Goal: Transaction & Acquisition: Purchase product/service

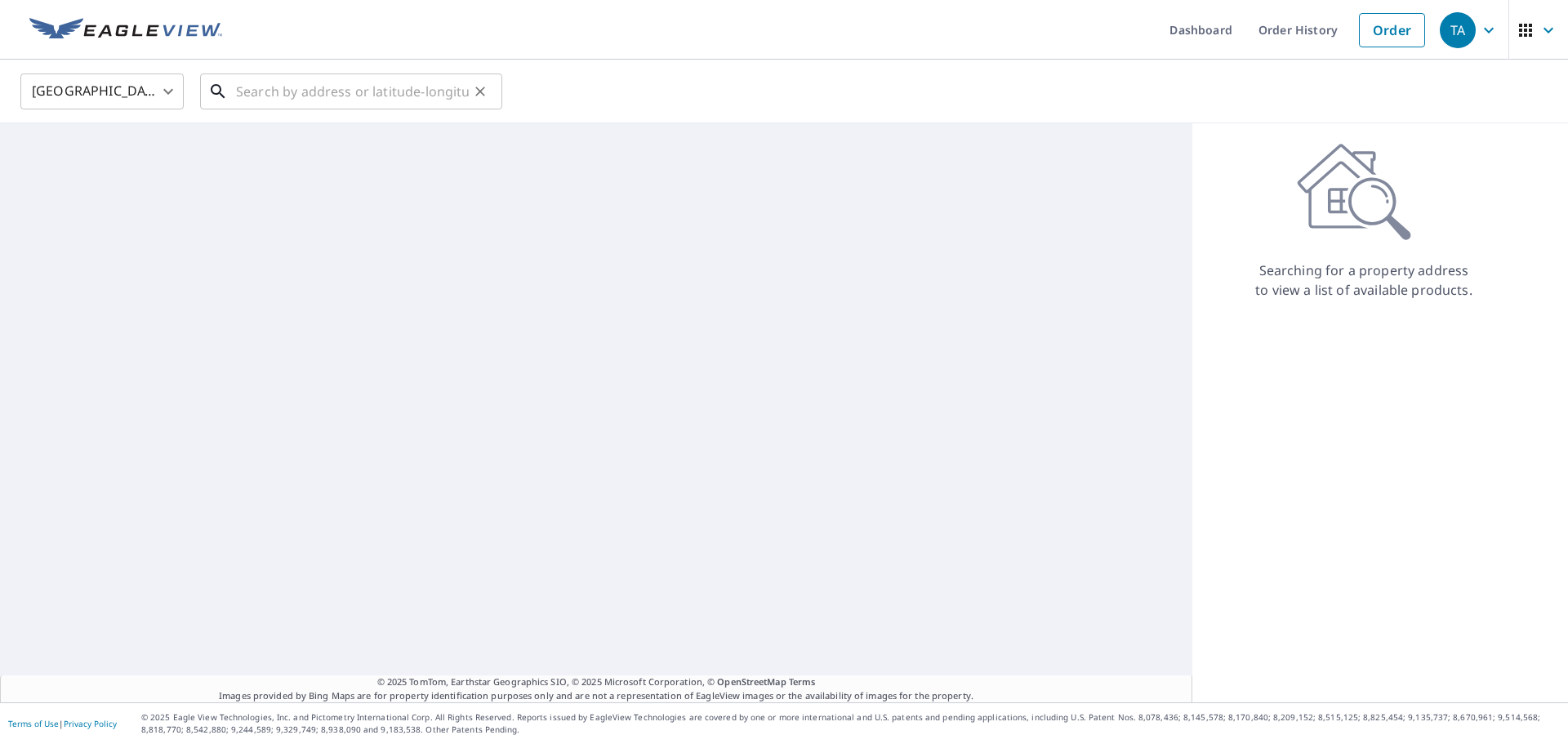
click at [411, 85] on input "text" at bounding box center [352, 91] width 233 height 46
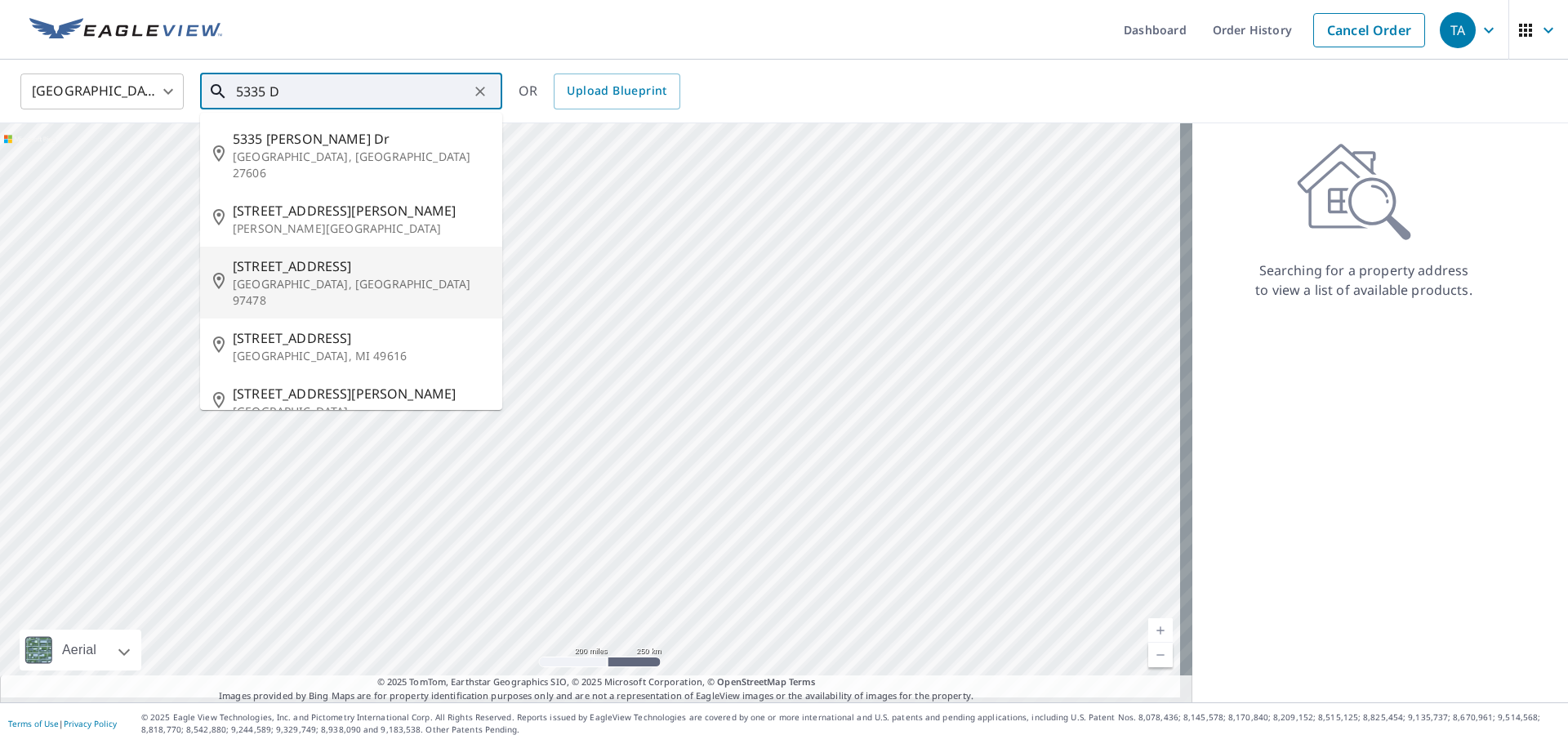
click at [313, 277] on p "[GEOGRAPHIC_DATA], [GEOGRAPHIC_DATA] 97478" at bounding box center [361, 293] width 256 height 32
type input "[STREET_ADDRESS]"
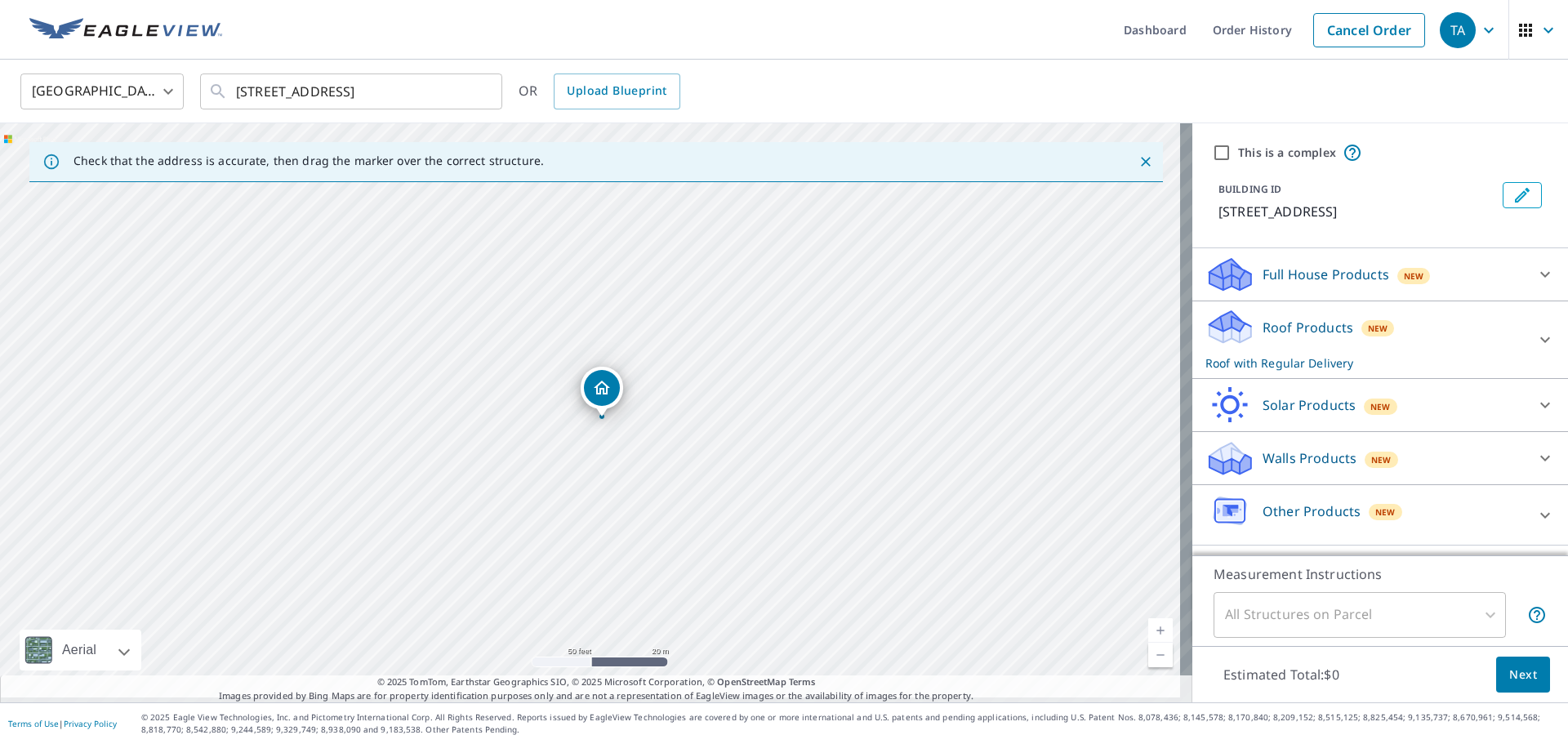
click at [646, 438] on div "[STREET_ADDRESS]" at bounding box center [595, 413] width 1192 height 580
click at [1410, 279] on span "New" at bounding box center [1413, 277] width 20 height 13
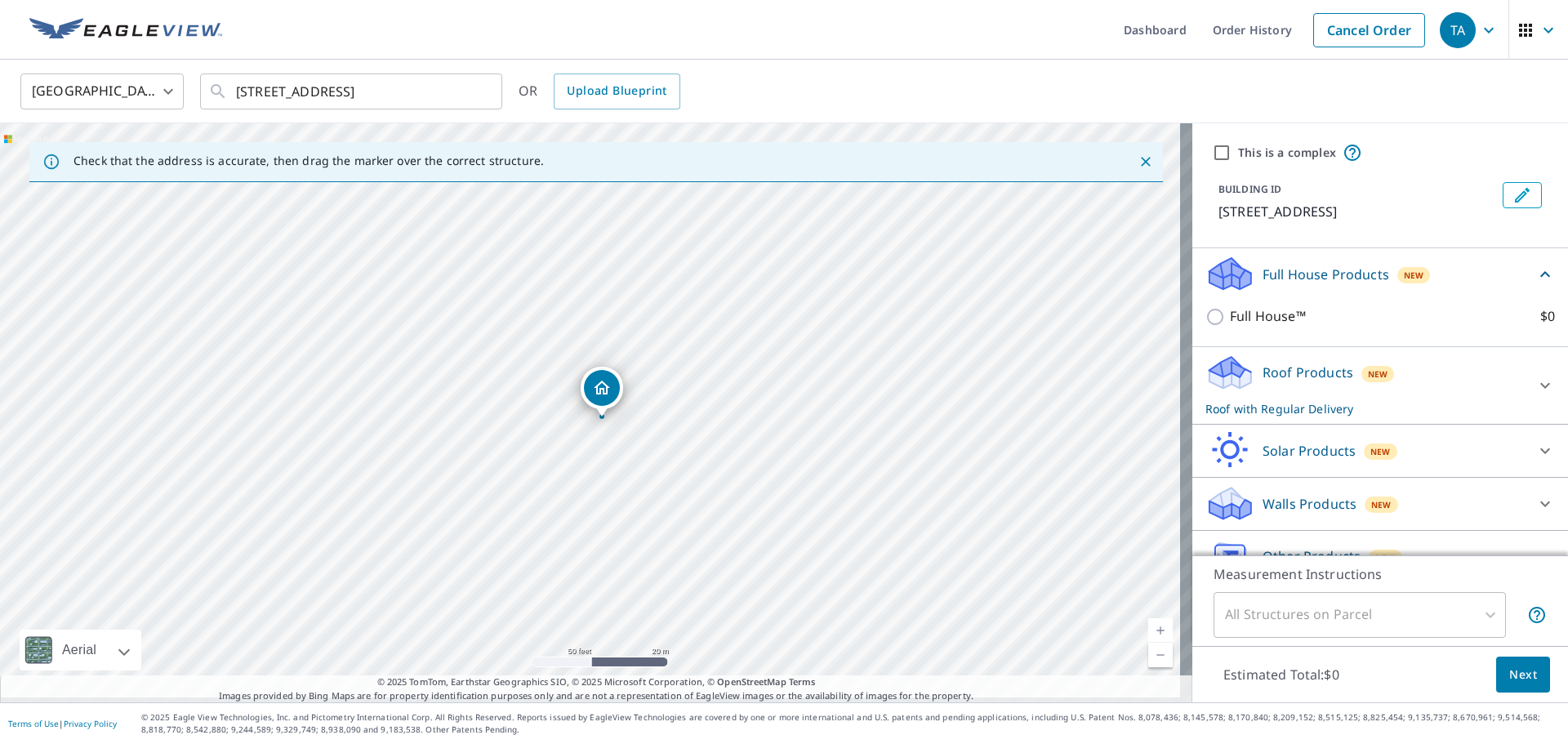
click at [1460, 271] on div "Full House Products New" at bounding box center [1370, 274] width 330 height 38
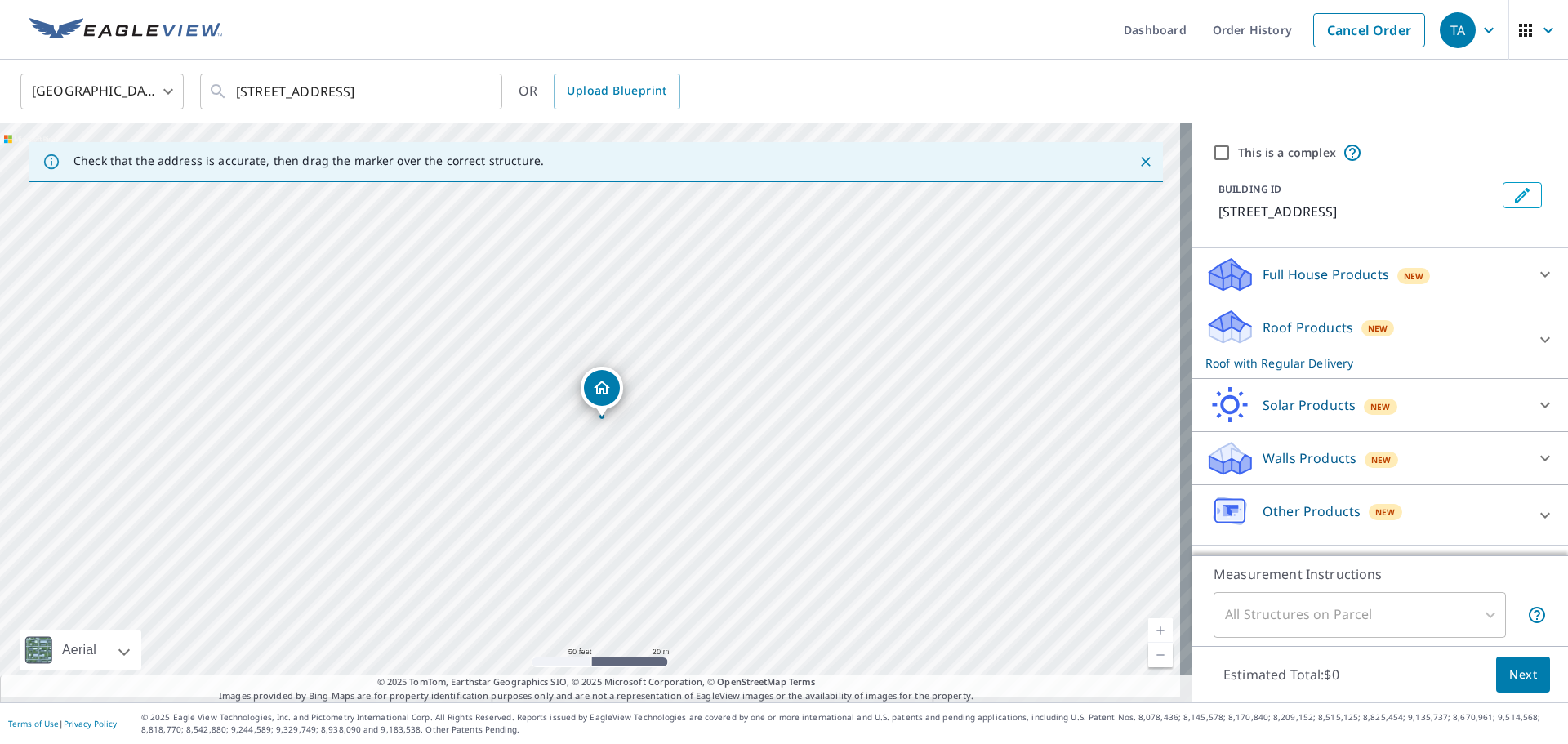
click at [1419, 325] on div "Roof Products New Roof with Regular Delivery" at bounding box center [1365, 339] width 320 height 64
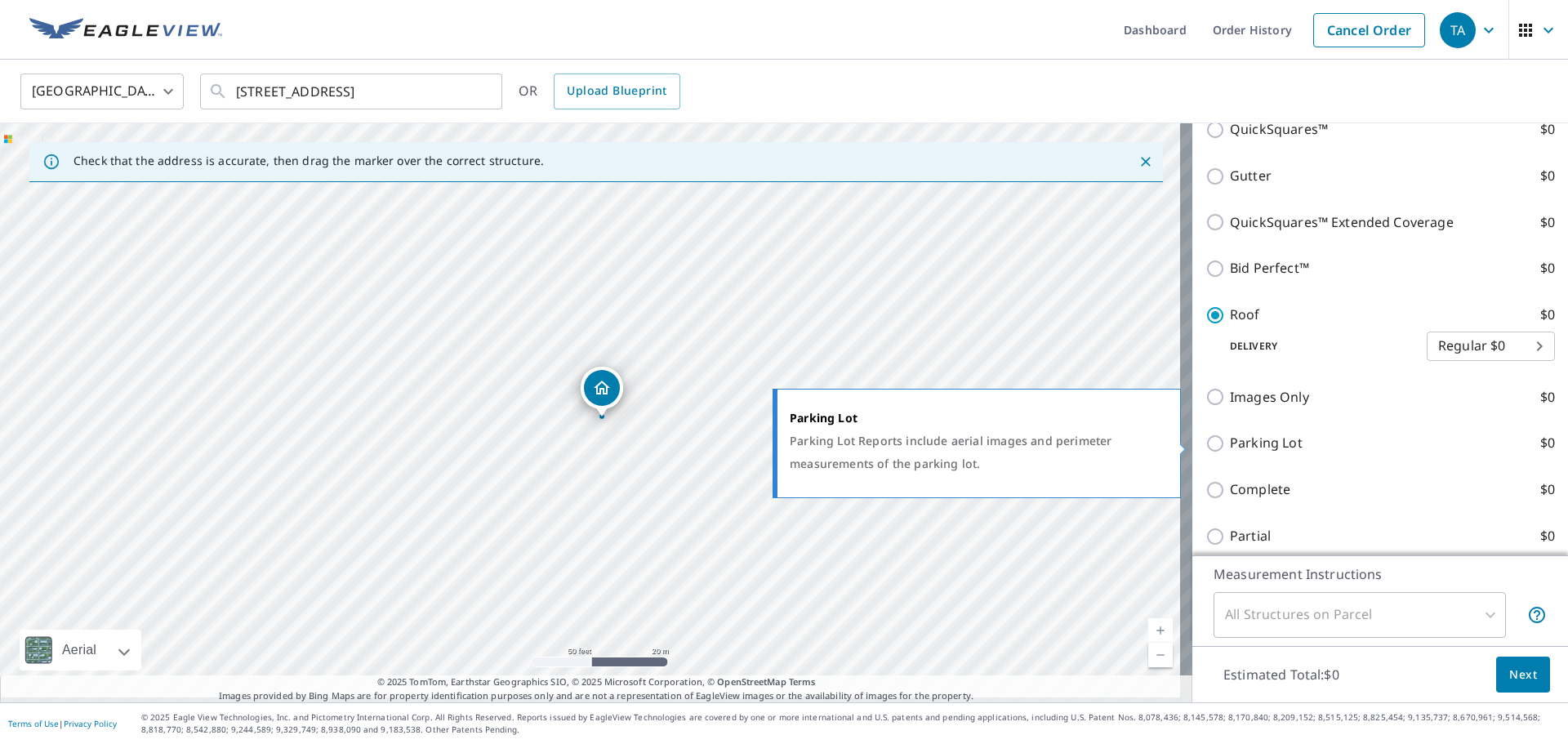
scroll to position [409, 0]
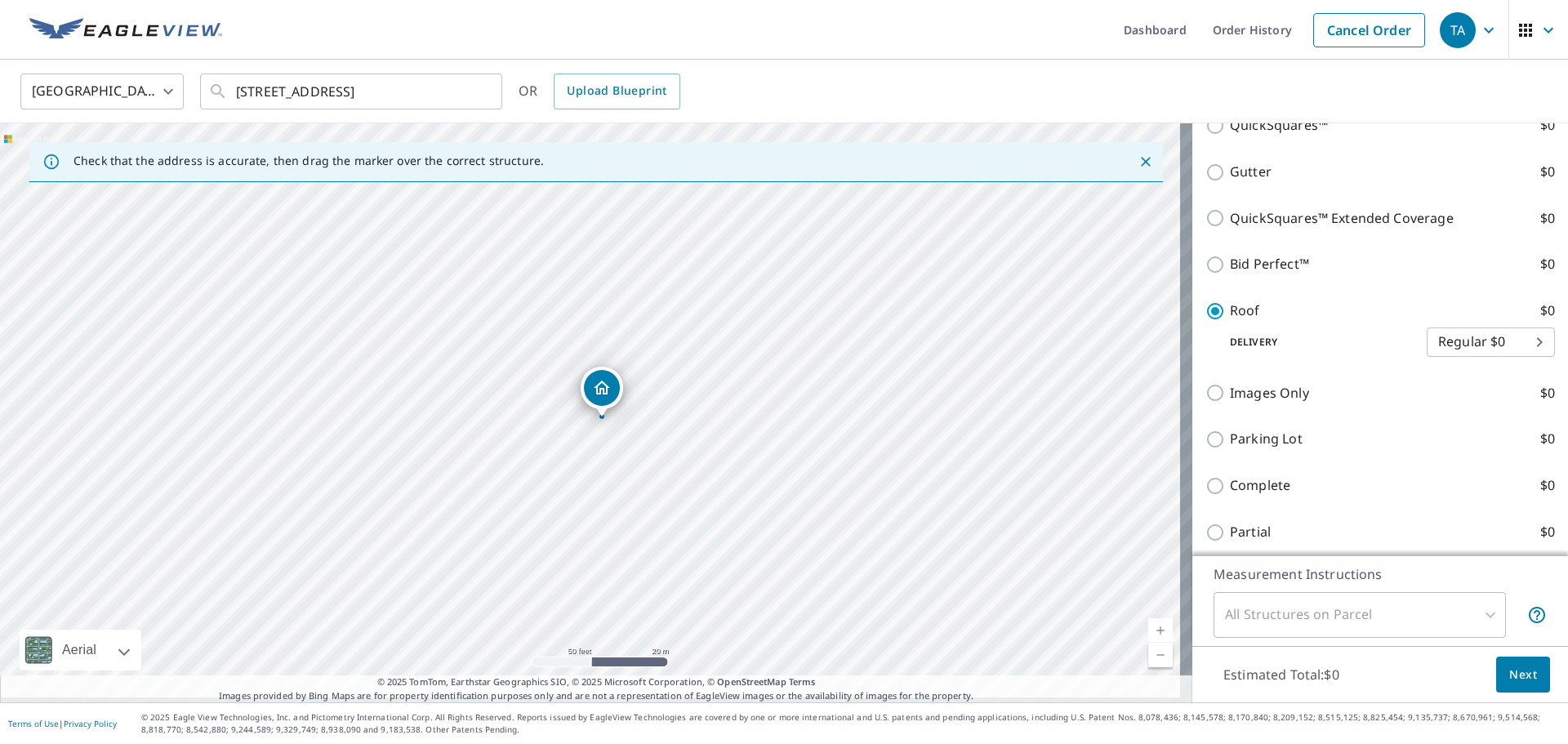
click at [1502, 345] on body "TA TA Dashboard Order History Cancel Order TA [GEOGRAPHIC_DATA] [GEOGRAPHIC_DAT…" at bounding box center [784, 372] width 1568 height 744
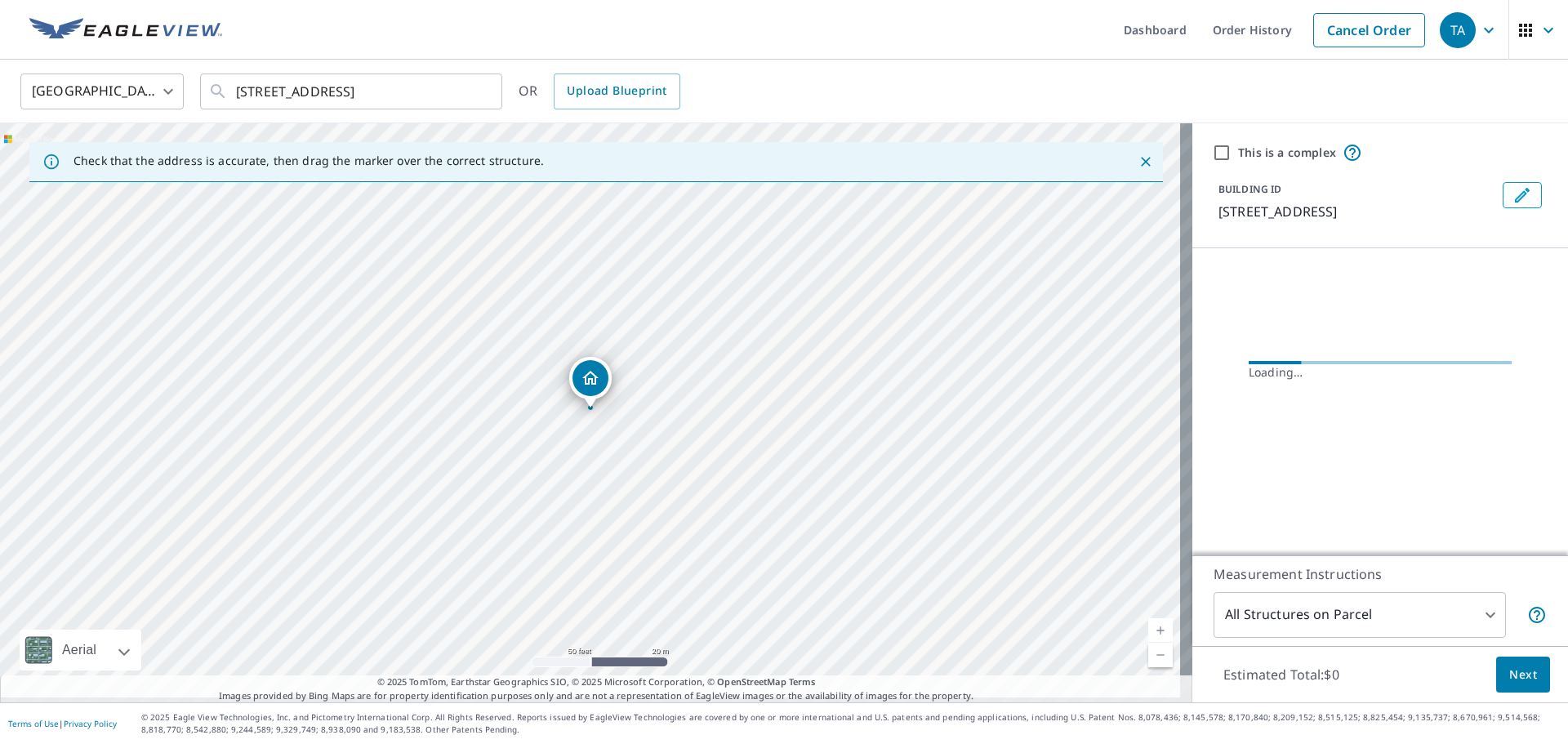
scroll to position [0, 0]
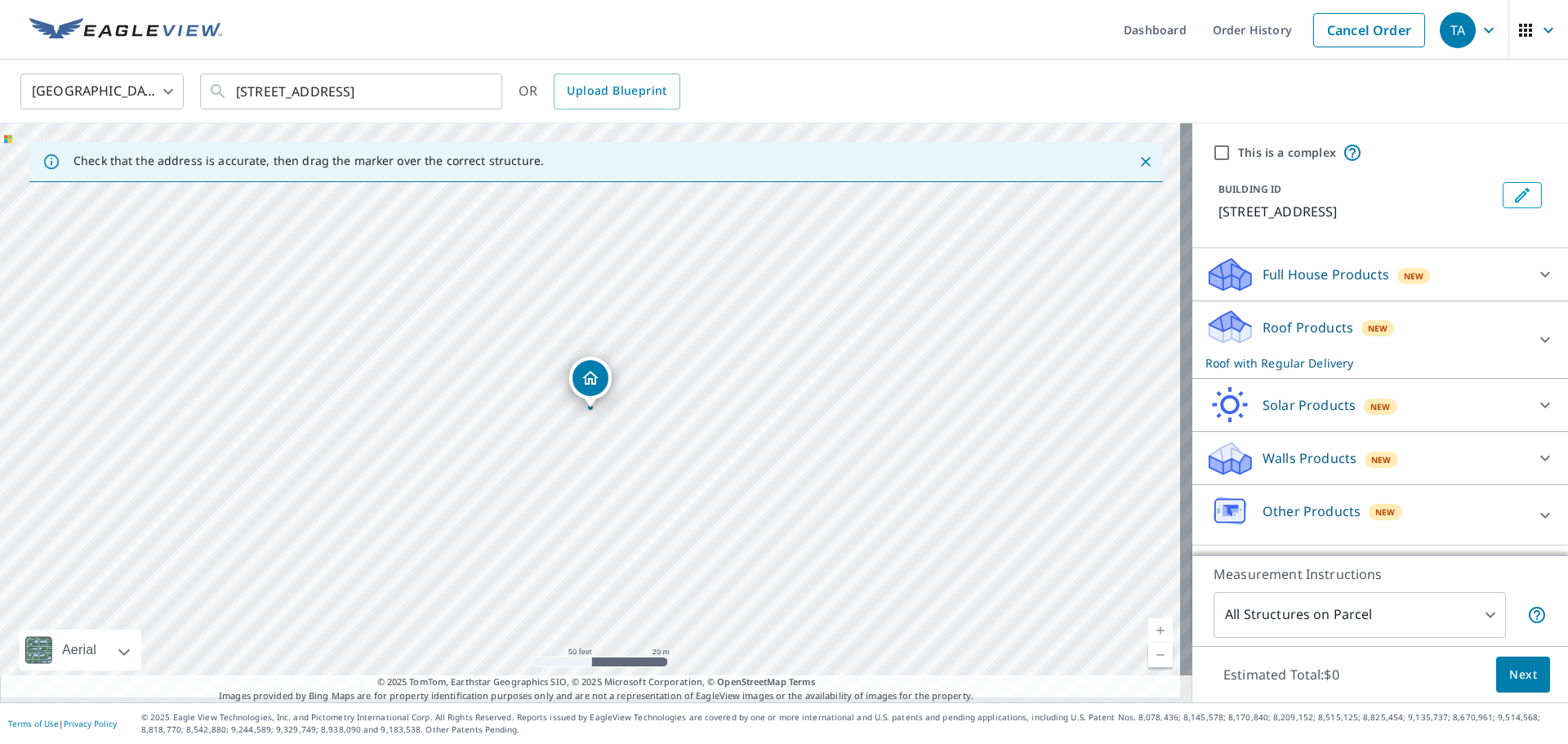
click at [1138, 161] on icon "Close" at bounding box center [1145, 162] width 16 height 16
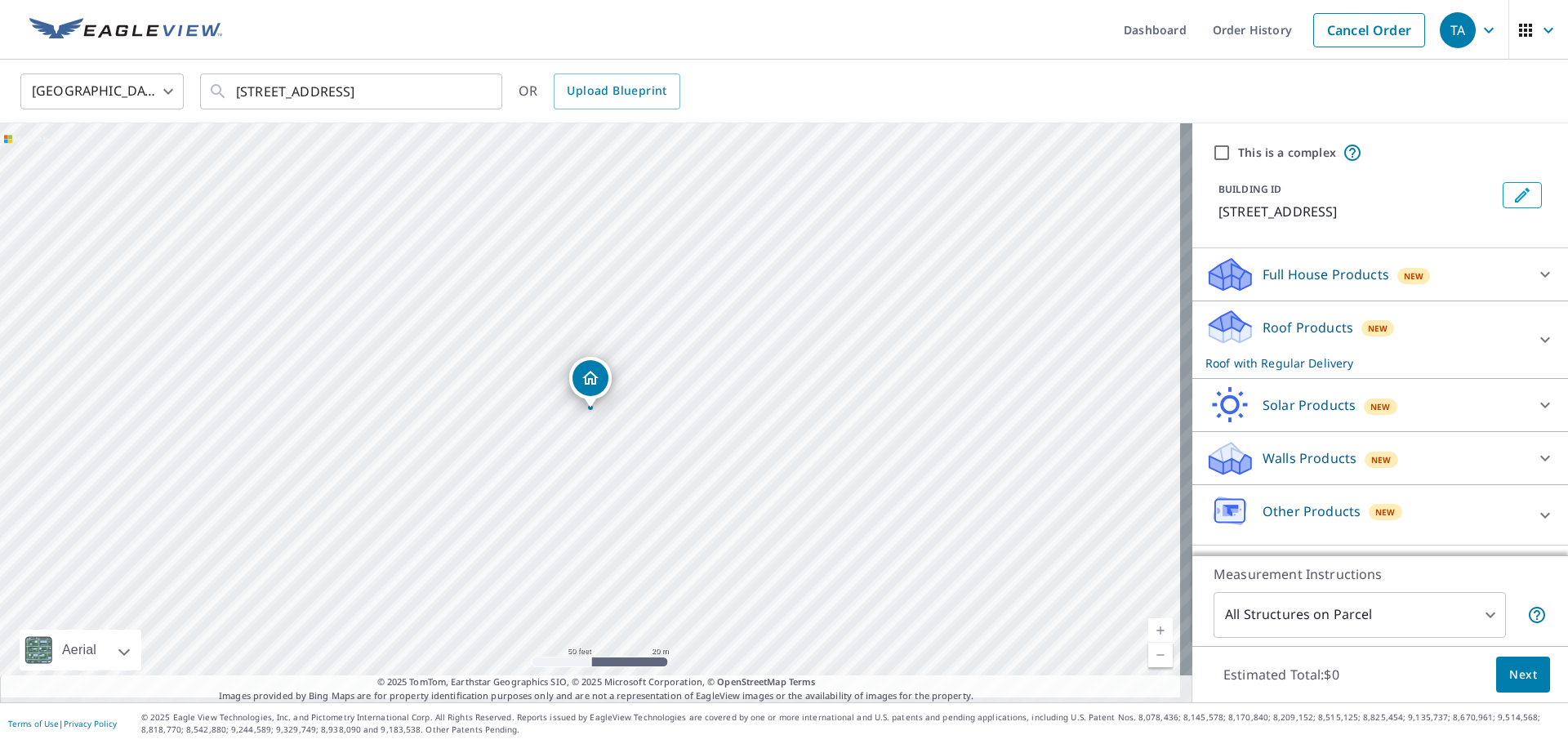
click at [1389, 335] on div "Roof Products New Roof with Regular Delivery" at bounding box center [1365, 339] width 320 height 64
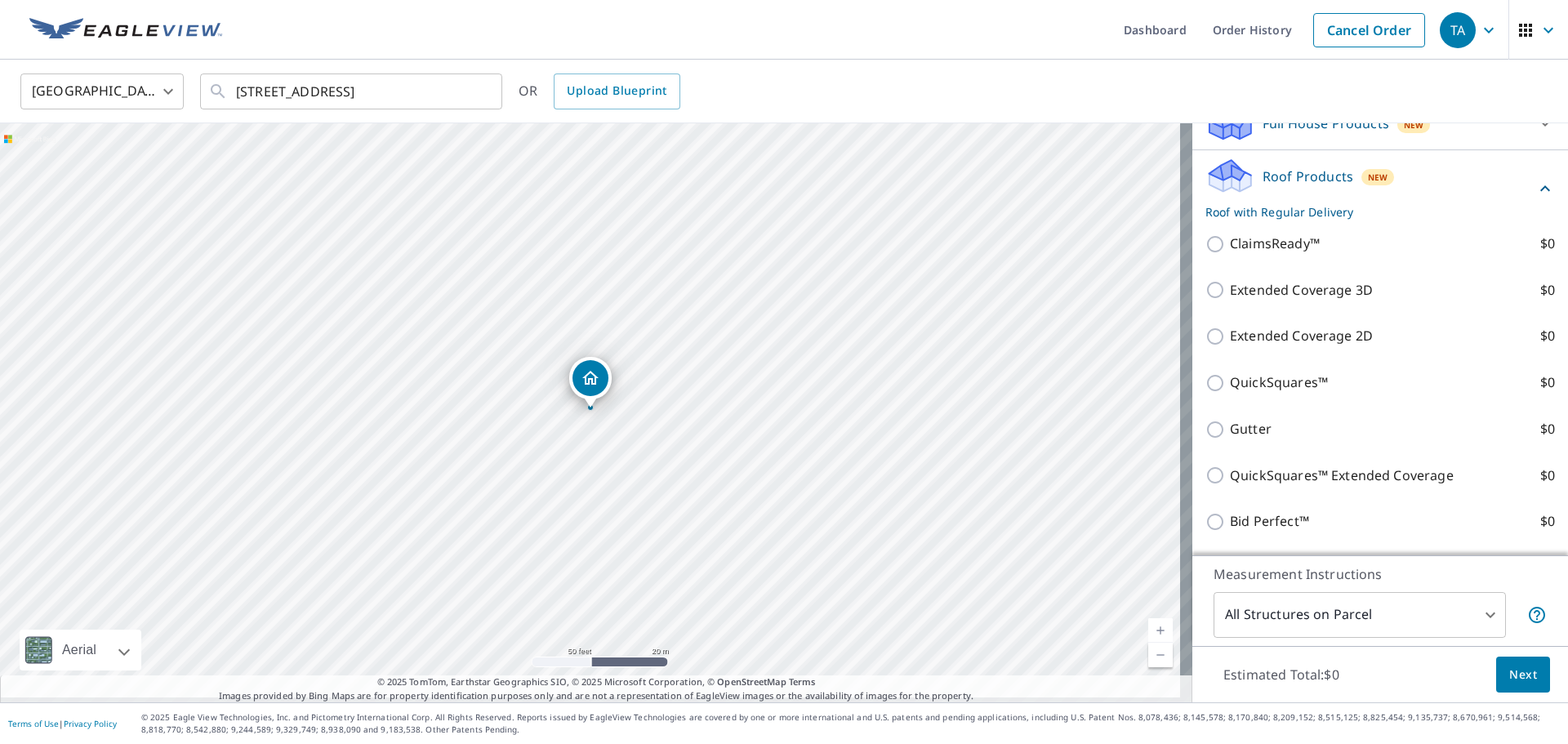
scroll to position [327, 0]
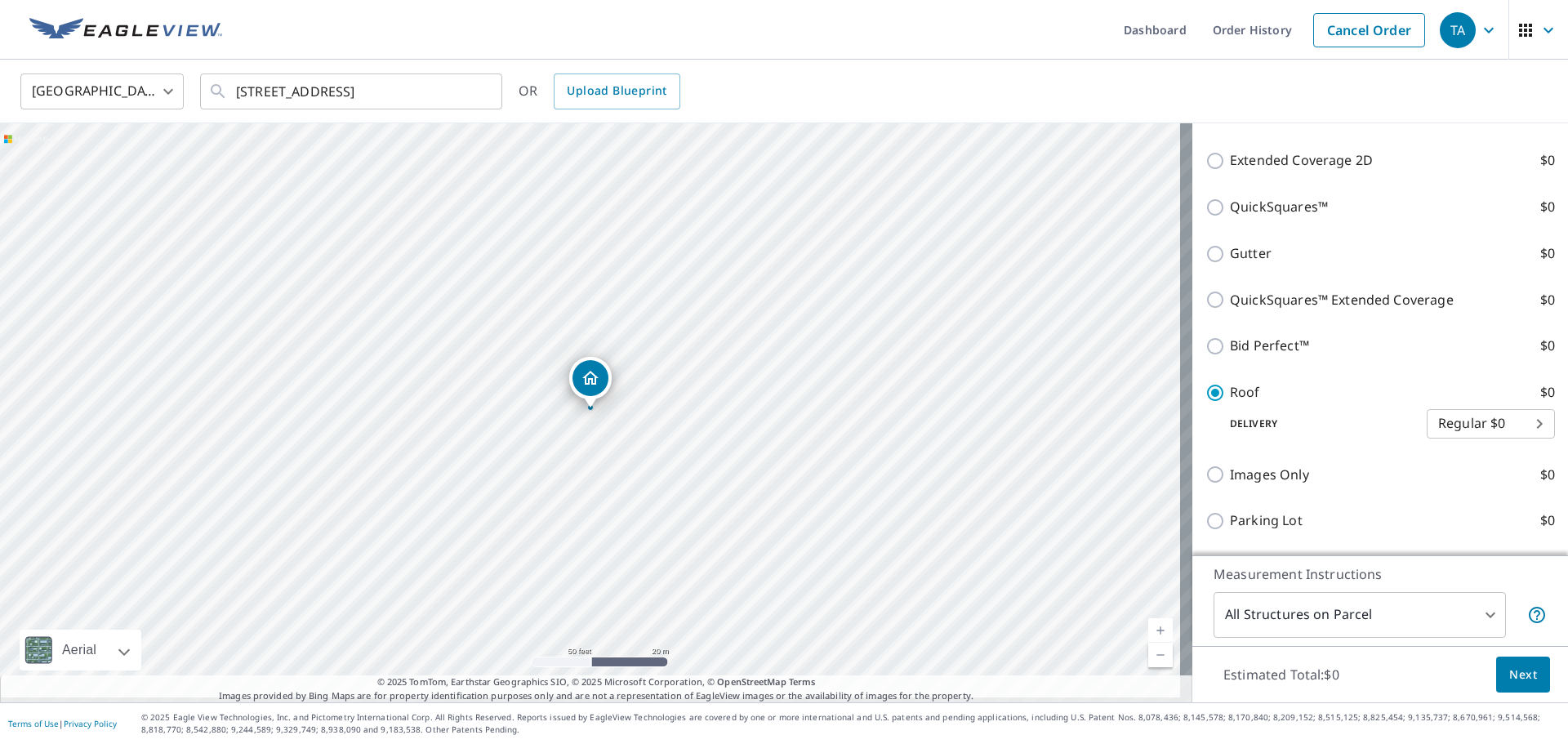
click at [1500, 416] on body "TA TA Dashboard Order History Cancel Order TA [GEOGRAPHIC_DATA] [GEOGRAPHIC_DAT…" at bounding box center [784, 372] width 1568 height 744
click at [1285, 413] on div at bounding box center [784, 372] width 1568 height 744
click at [1205, 423] on p "Delivery" at bounding box center [1315, 424] width 221 height 14
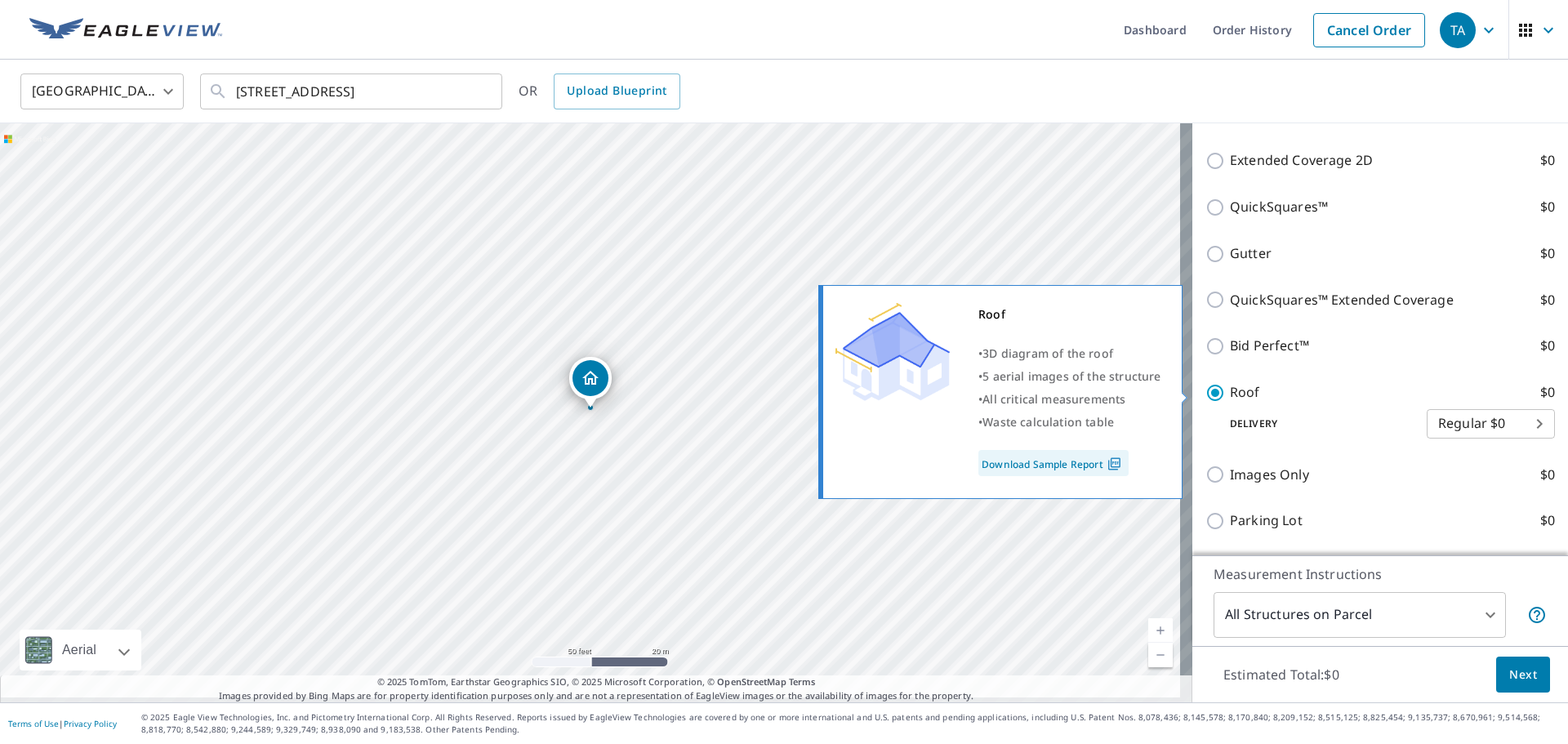
click at [1190, 421] on div "Roof • 3D diagram of the roof • 5 aerial images of the structure • All critical…" at bounding box center [1008, 392] width 374 height 224
click at [1186, 419] on div "Roof • 3D diagram of the roof • 5 aerial images of the structure • All critical…" at bounding box center [1008, 392] width 374 height 224
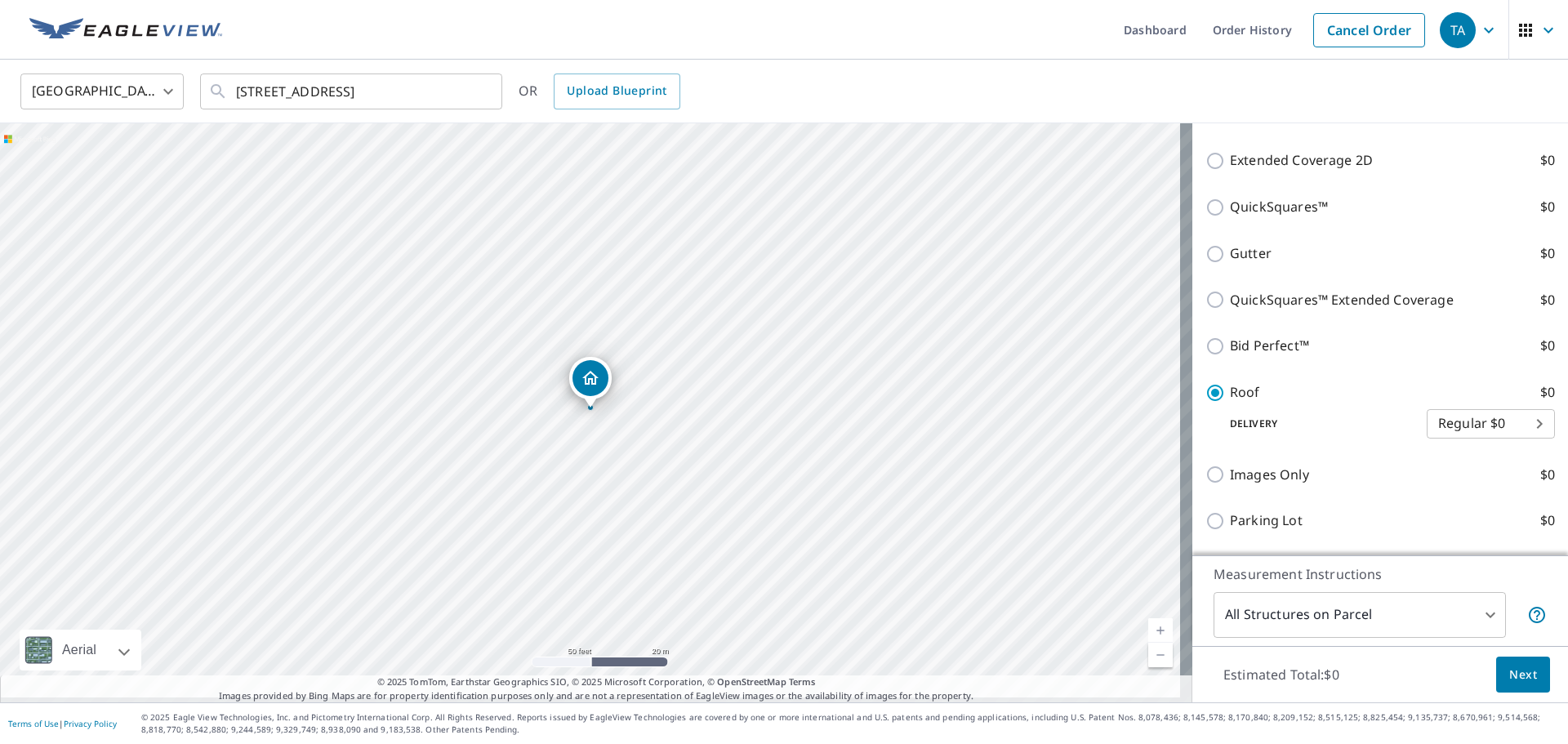
click at [1519, 426] on body "TA TA Dashboard Order History Cancel Order TA [GEOGRAPHIC_DATA] [GEOGRAPHIC_DAT…" at bounding box center [784, 372] width 1568 height 744
click at [1549, 187] on div at bounding box center [784, 372] width 1568 height 744
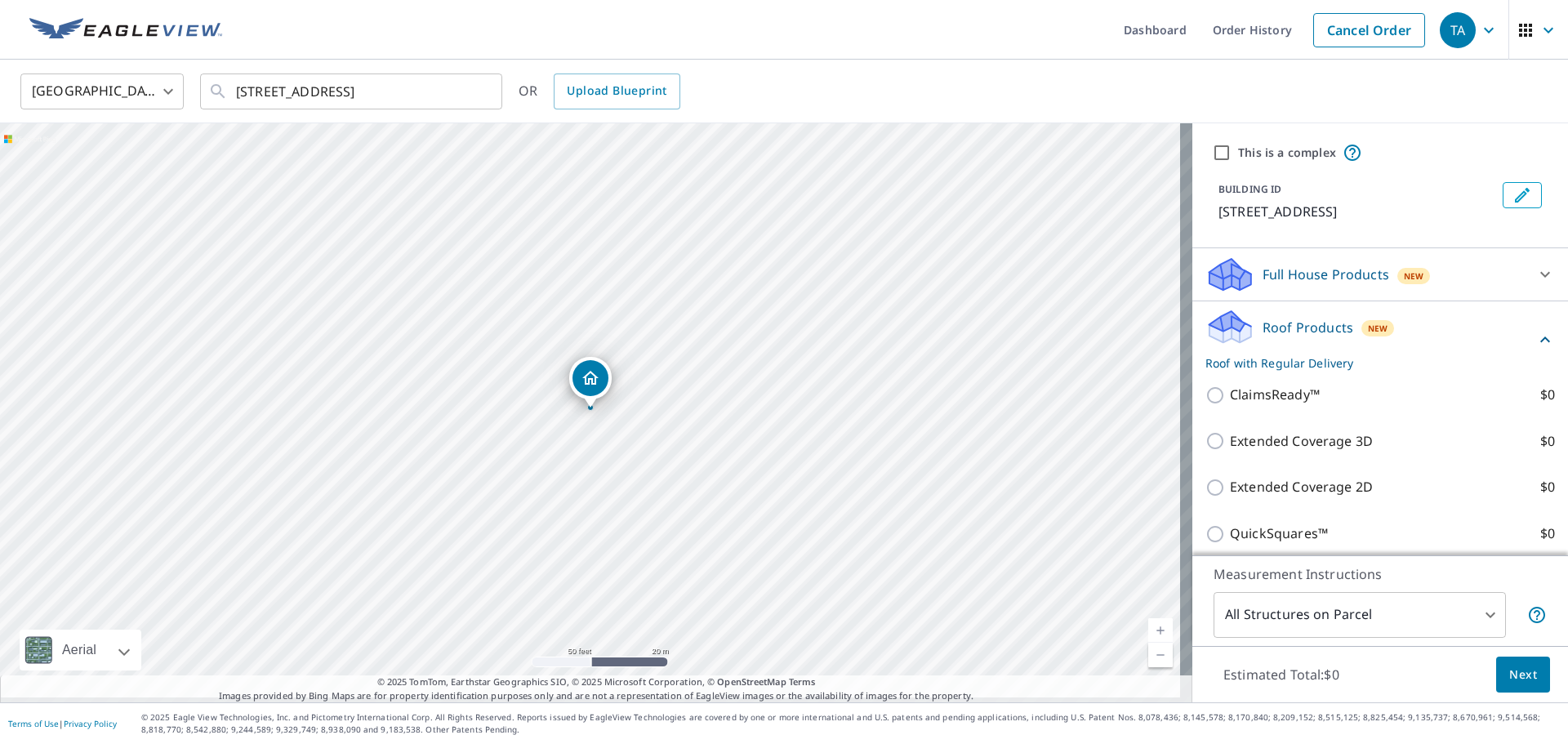
click at [1536, 334] on icon at bounding box center [1545, 339] width 20 height 20
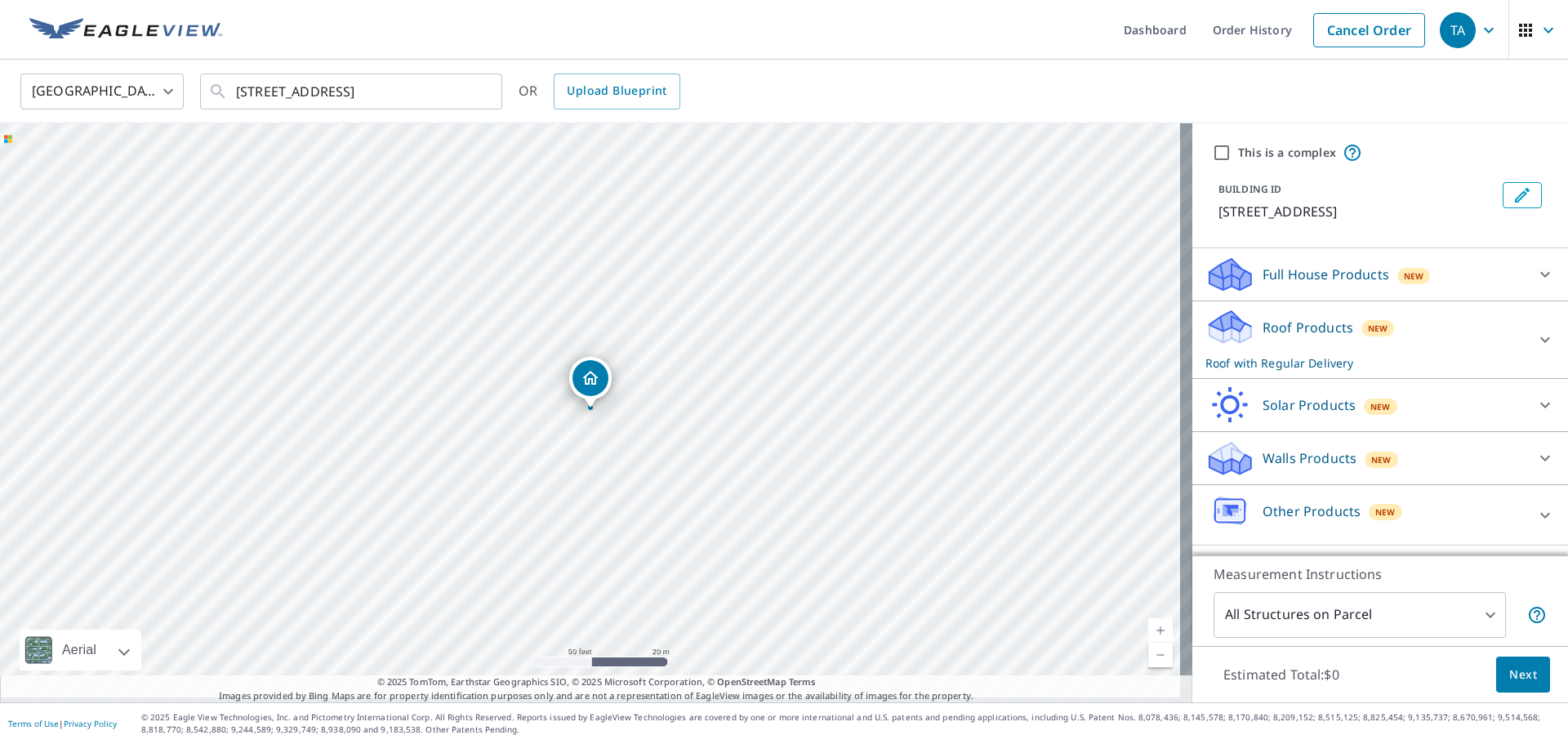
click at [1518, 323] on div "Roof Products New Roof with Regular Delivery" at bounding box center [1380, 339] width 349 height 64
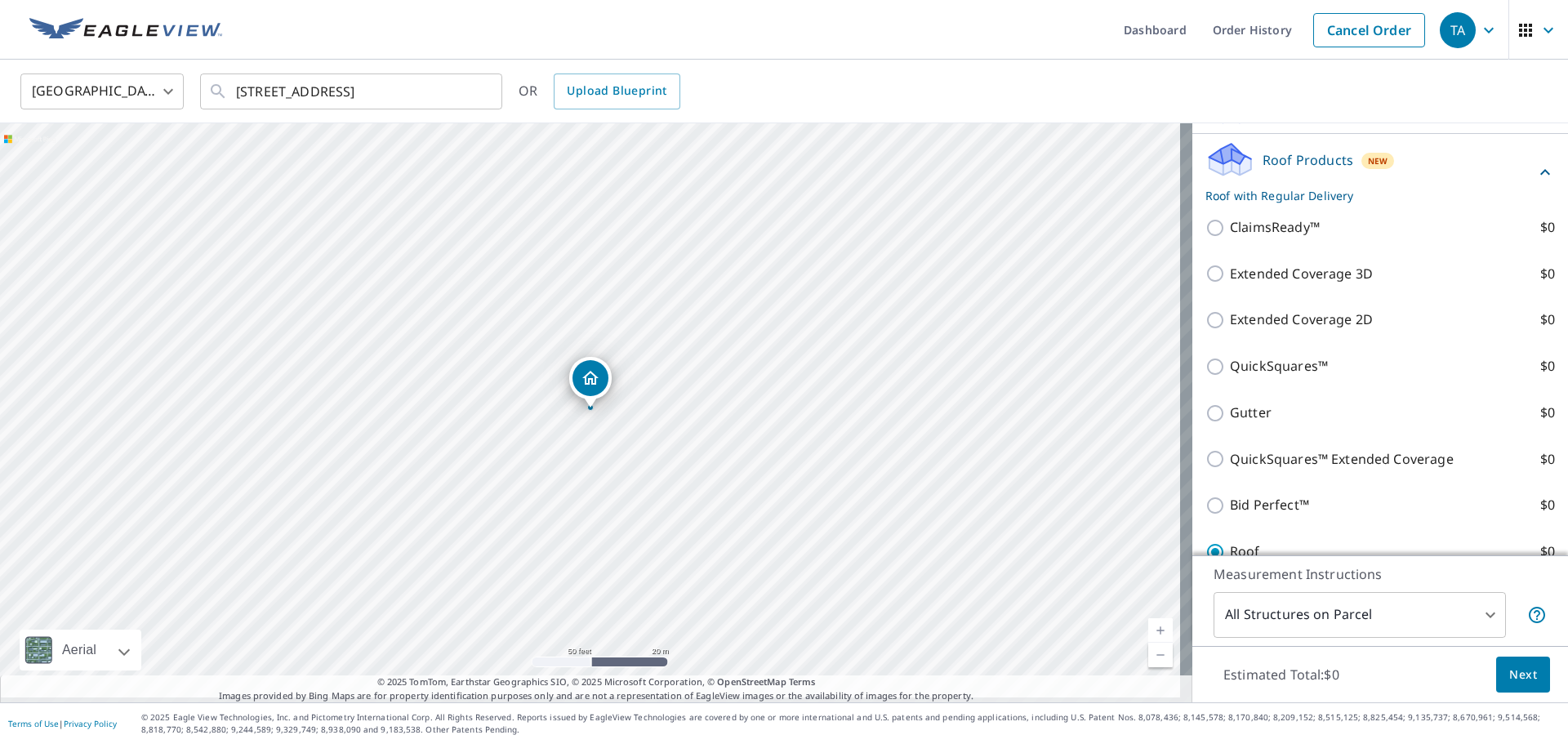
scroll to position [409, 0]
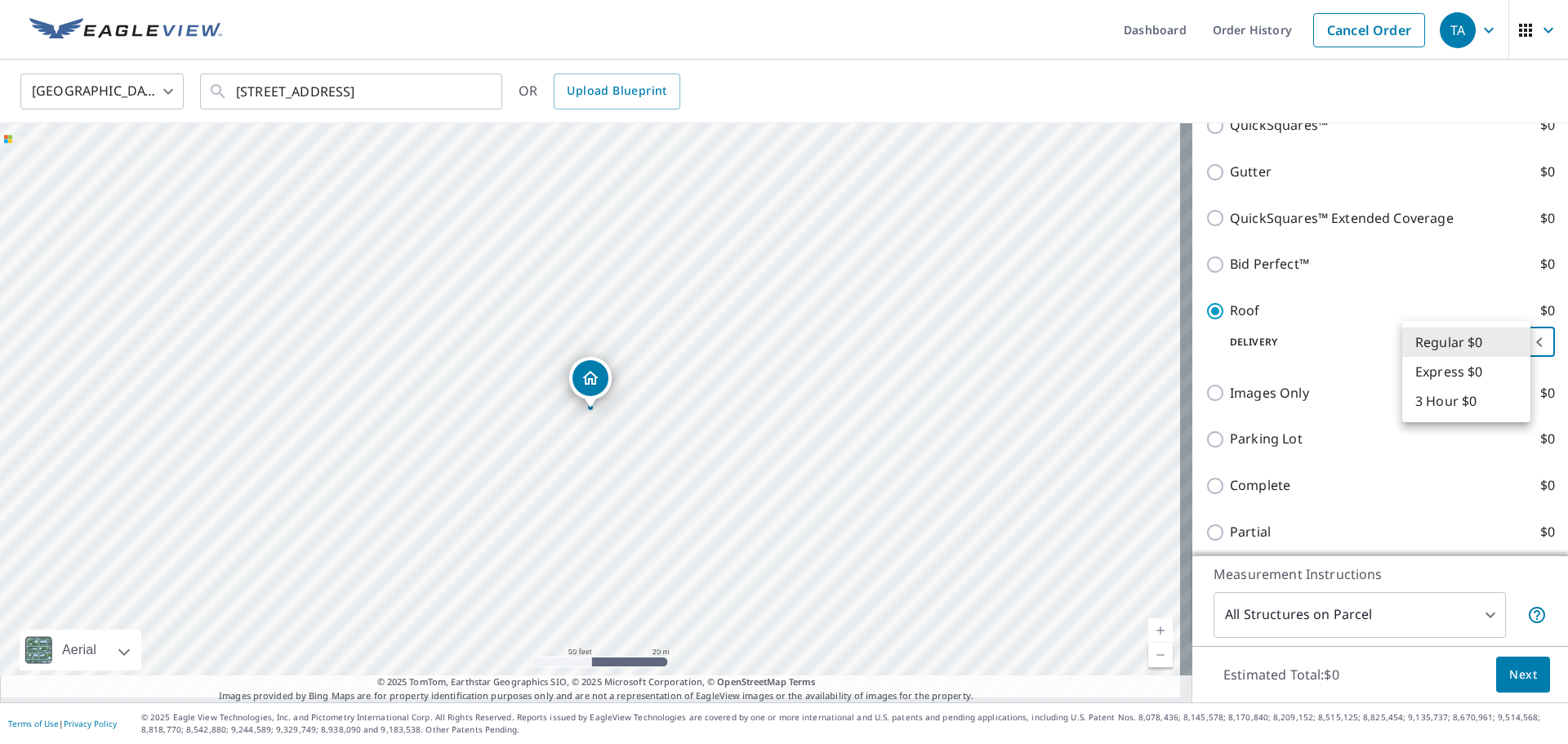
click at [1515, 345] on body "TA TA Dashboard Order History Cancel Order TA [GEOGRAPHIC_DATA] [GEOGRAPHIC_DAT…" at bounding box center [784, 372] width 1568 height 744
click at [1215, 337] on div at bounding box center [784, 372] width 1568 height 744
click at [1472, 608] on body "TA TA Dashboard Order History Cancel Order TA [GEOGRAPHIC_DATA] [GEOGRAPHIC_DAT…" at bounding box center [784, 372] width 1568 height 744
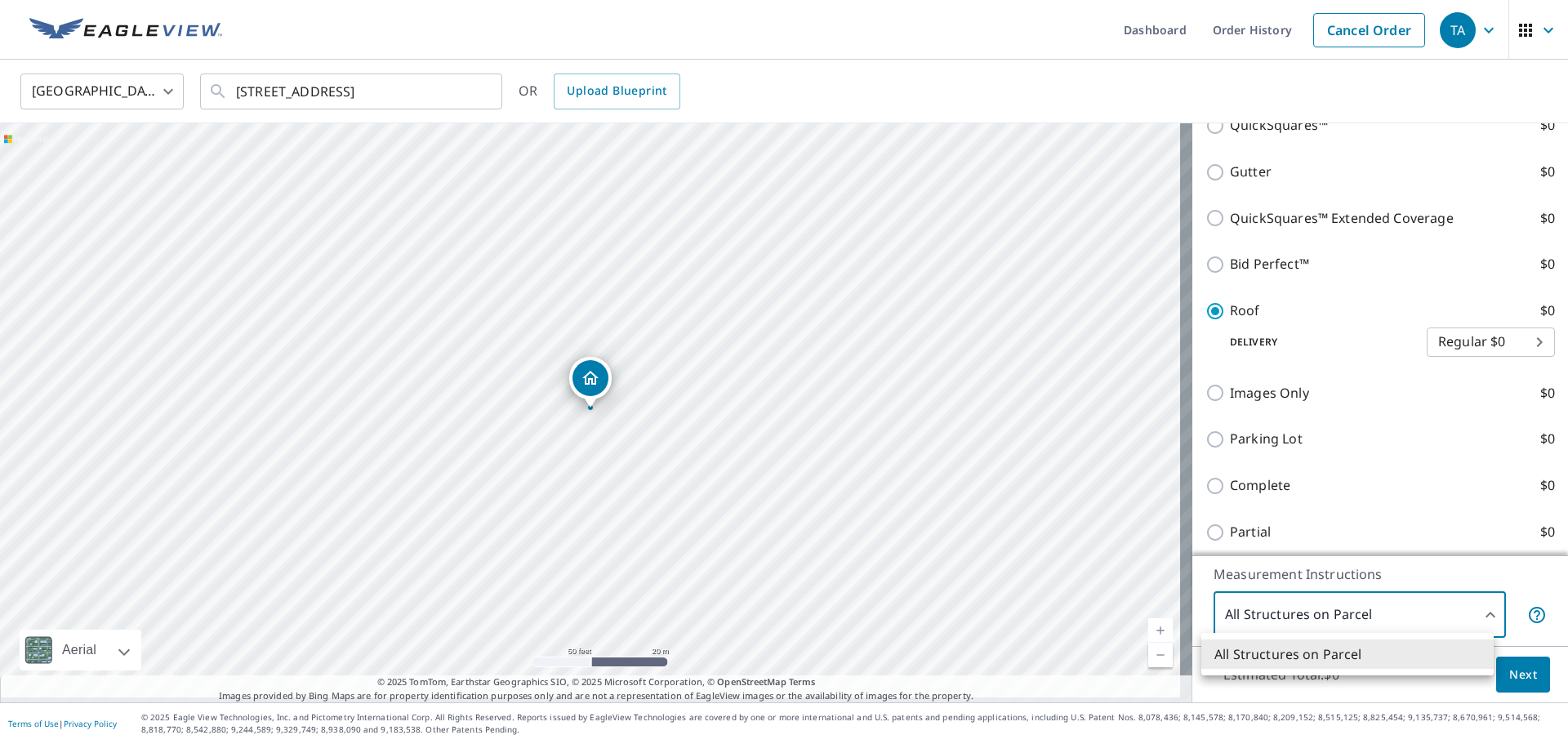
click at [1473, 605] on div at bounding box center [784, 372] width 1568 height 744
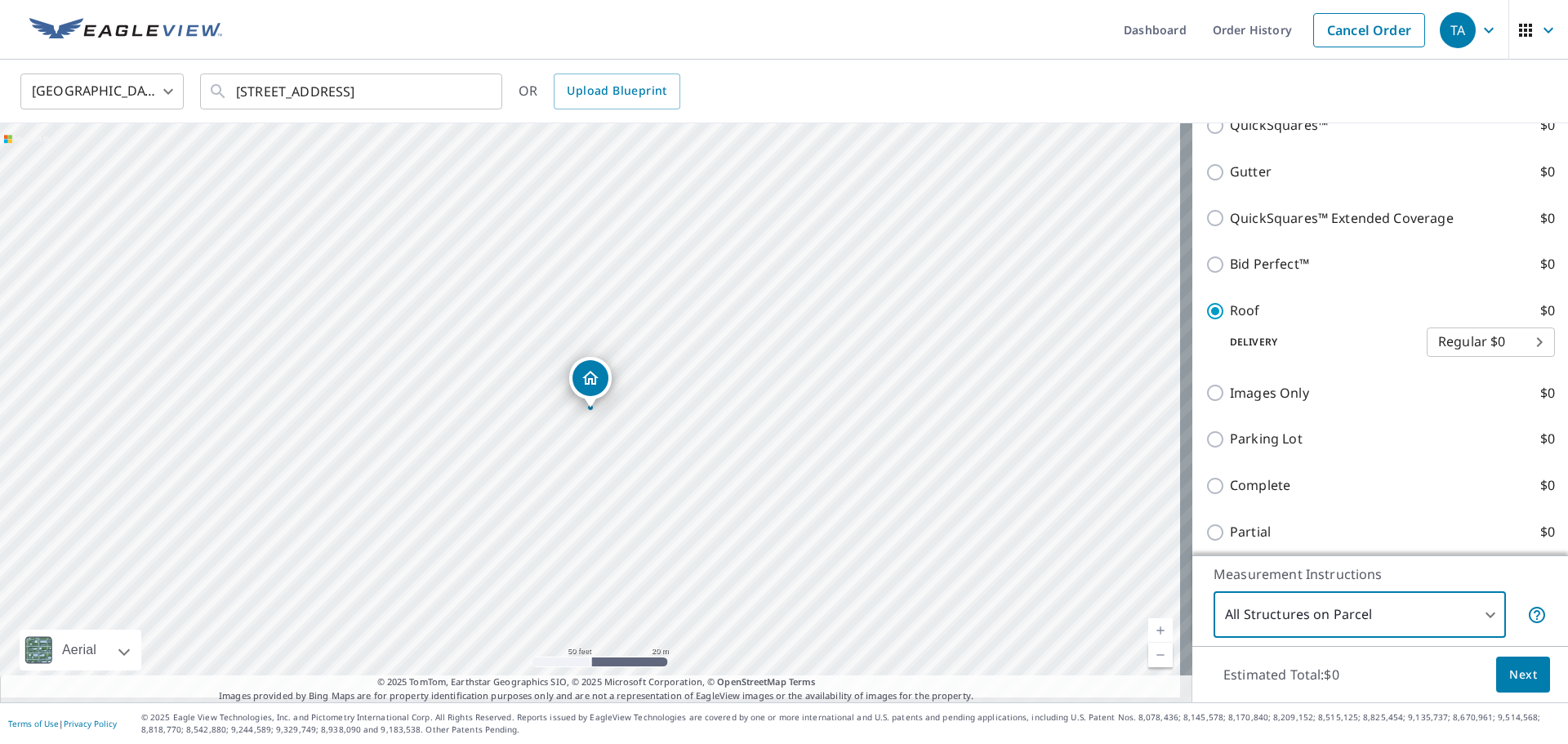
click at [1509, 666] on span "Next" at bounding box center [1522, 675] width 28 height 20
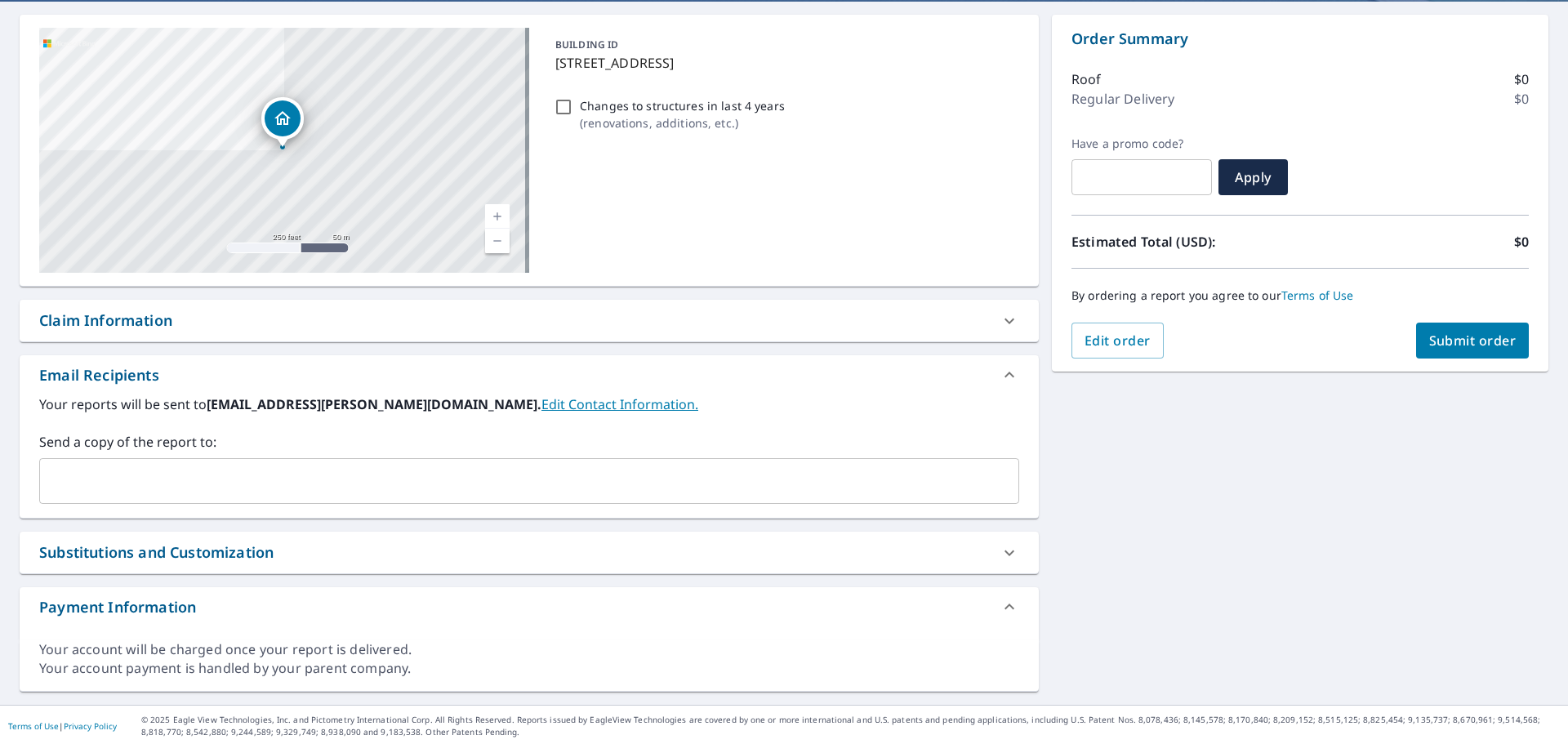
scroll to position [157, 0]
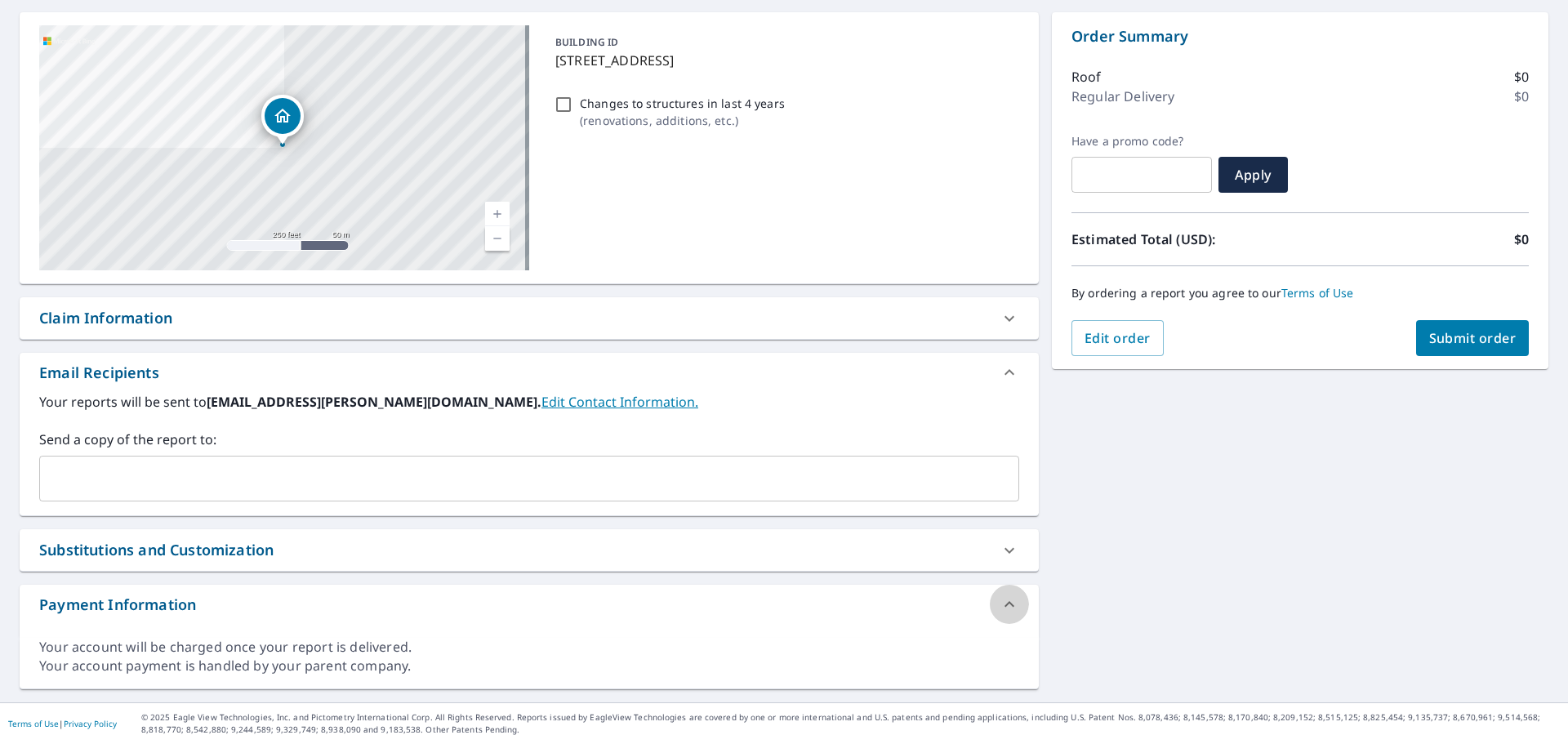
click at [1005, 595] on icon at bounding box center [1010, 604] width 20 height 20
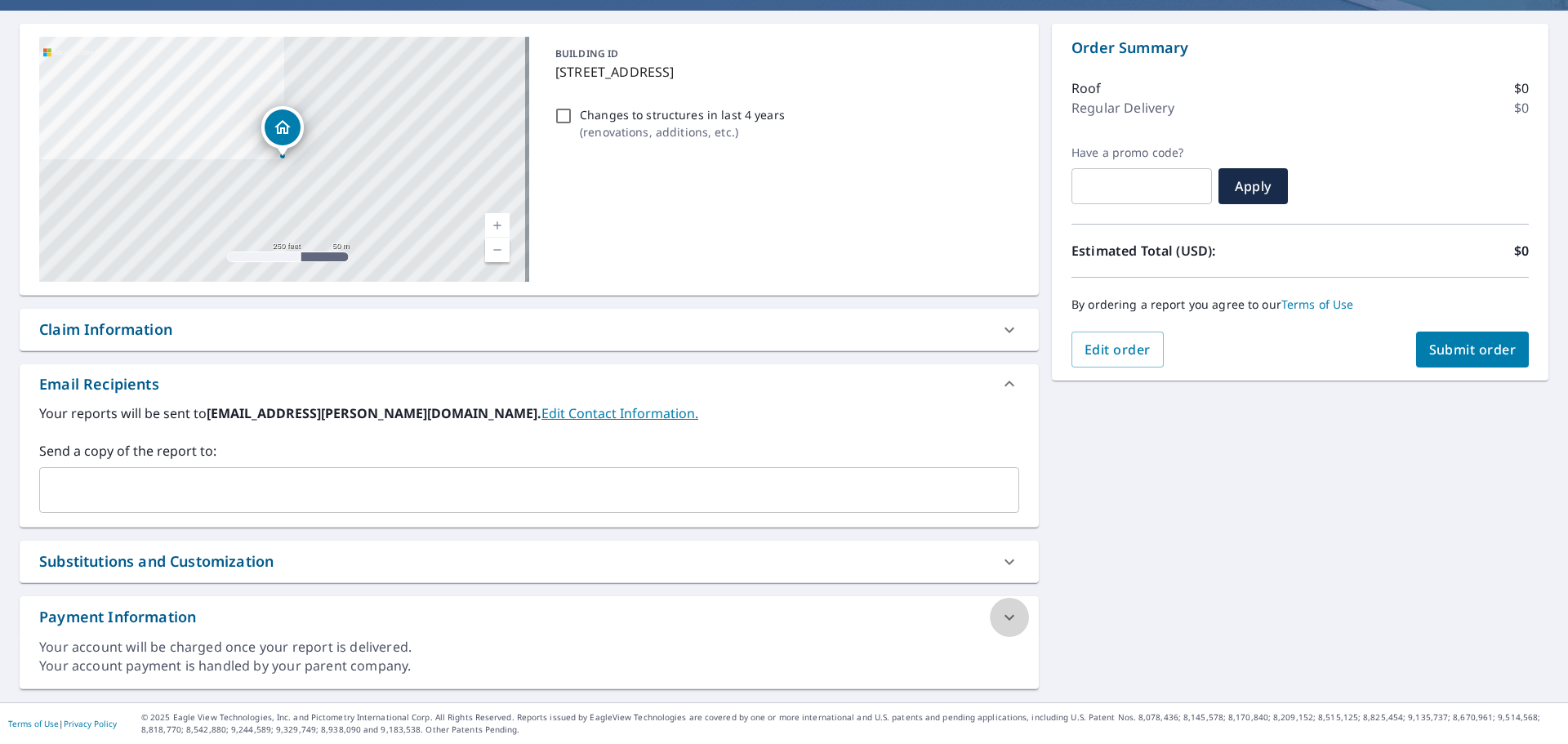
click at [1002, 600] on div at bounding box center [1009, 617] width 39 height 39
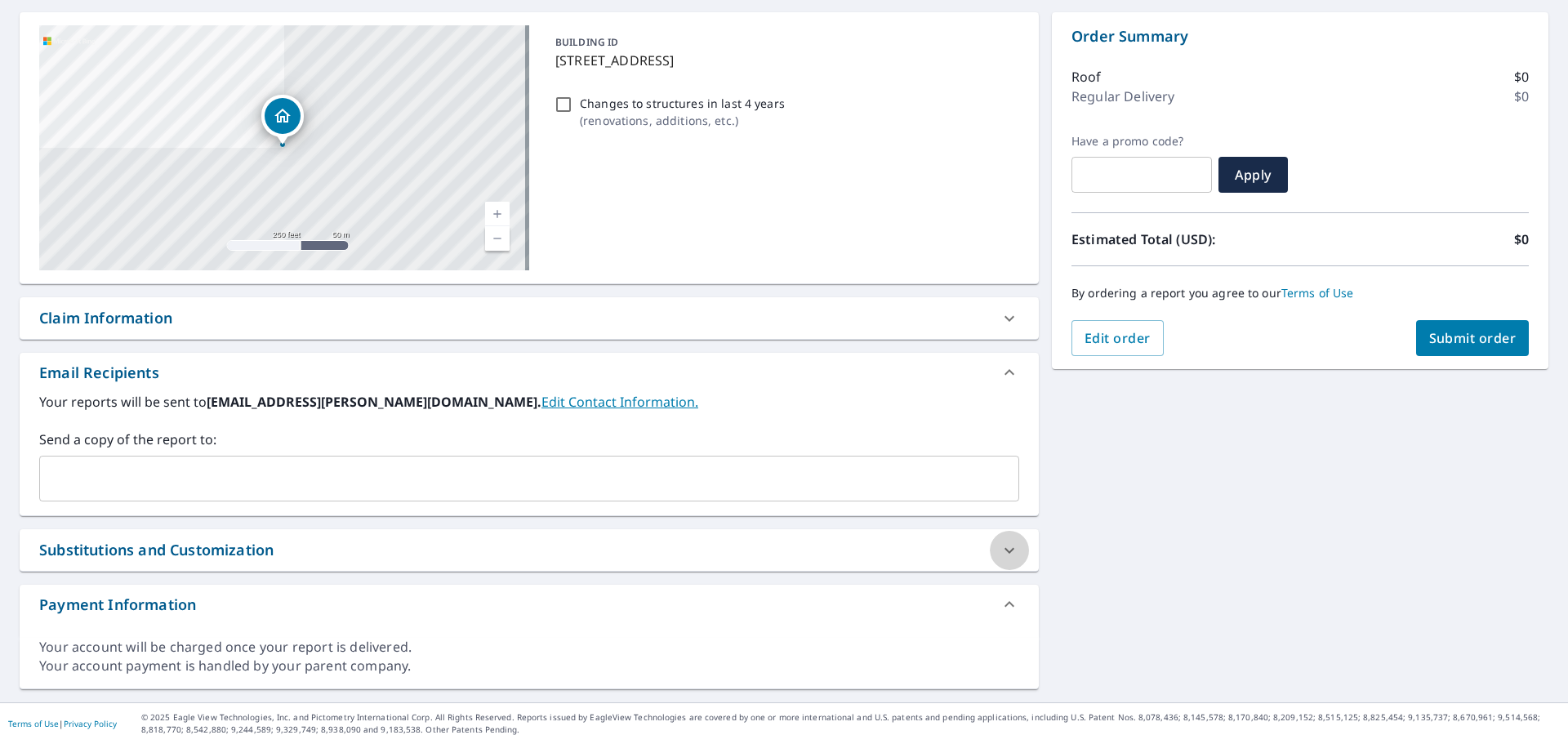
click at [1000, 551] on icon at bounding box center [1010, 550] width 20 height 20
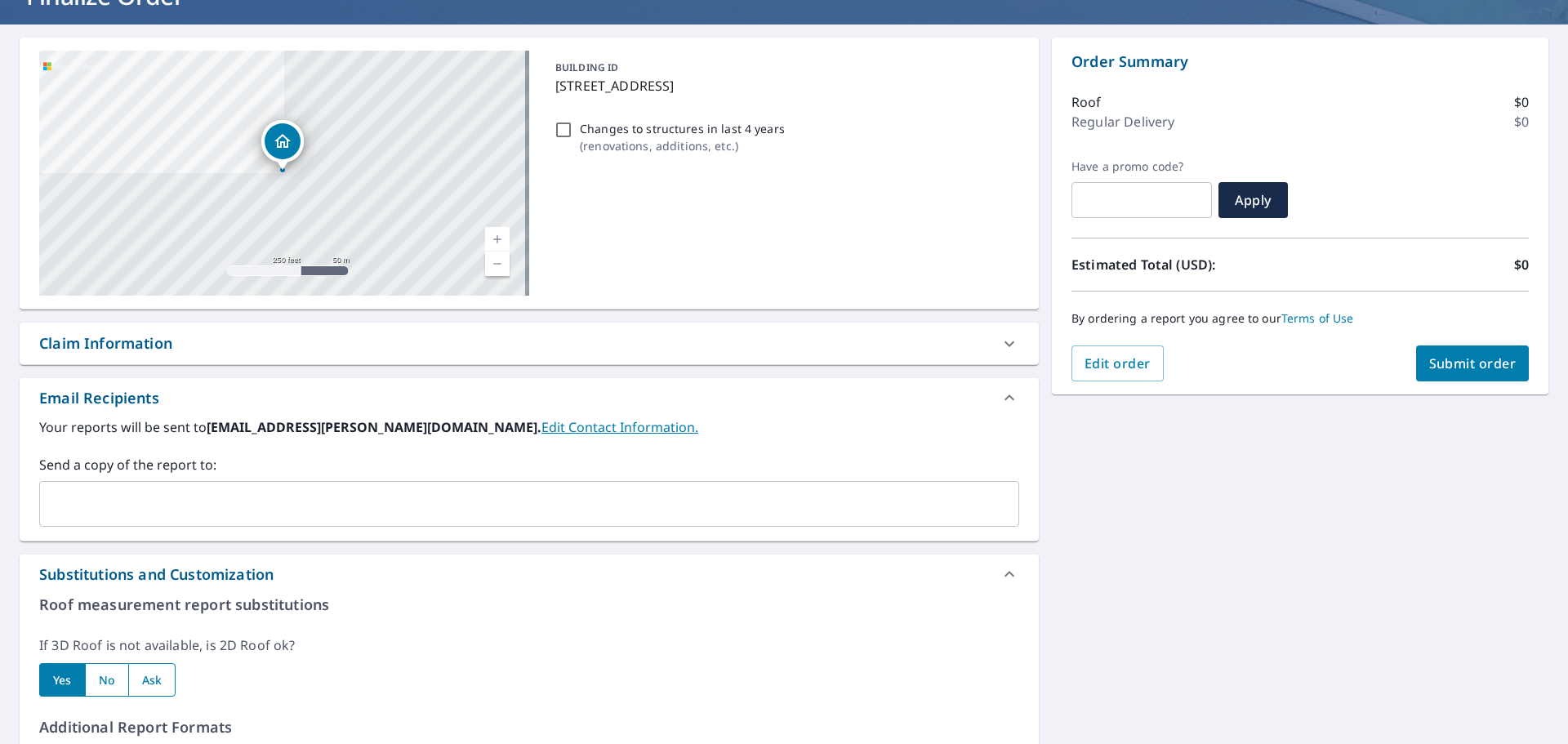
scroll to position [0, 0]
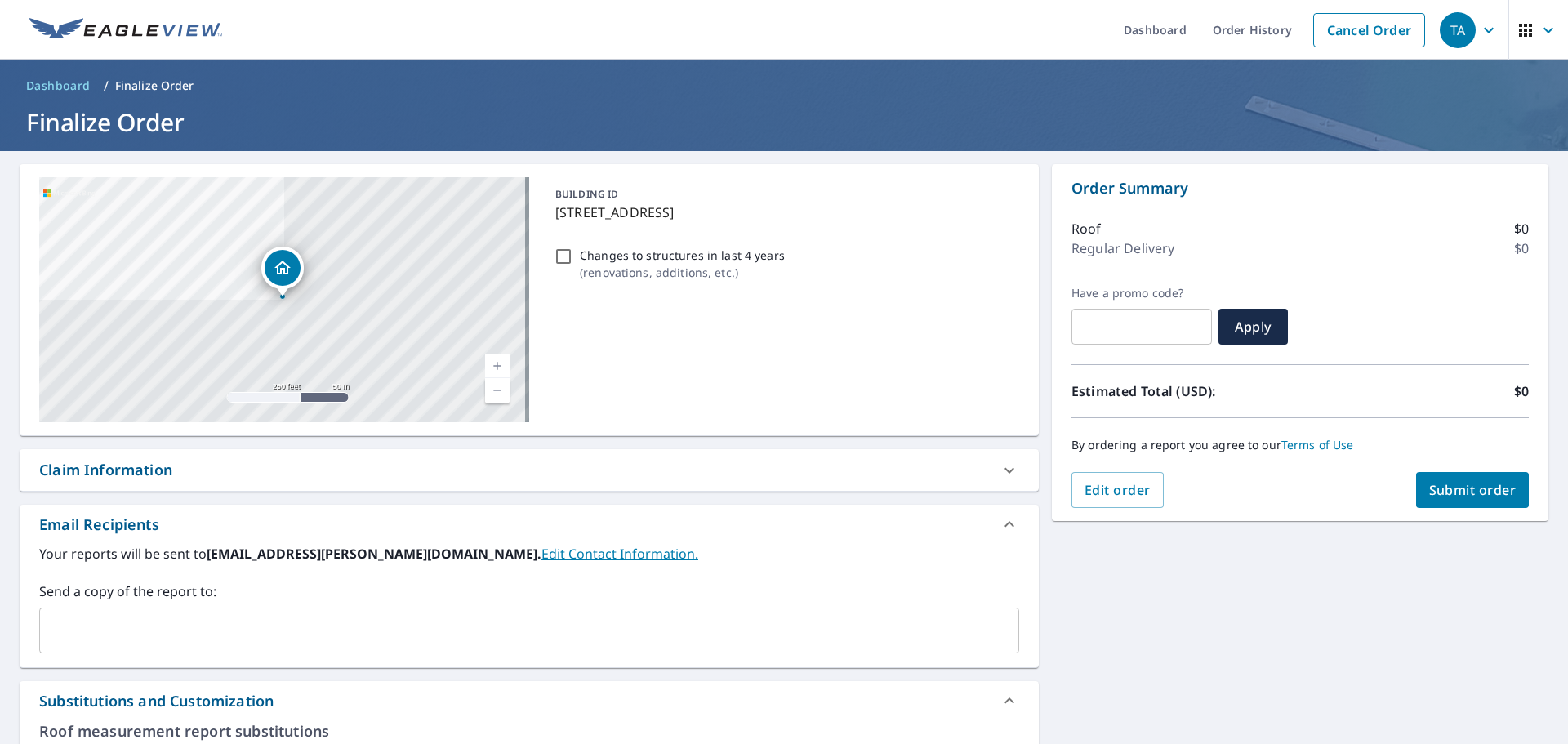
click at [1005, 472] on icon at bounding box center [1010, 470] width 20 height 20
checkbox input "true"
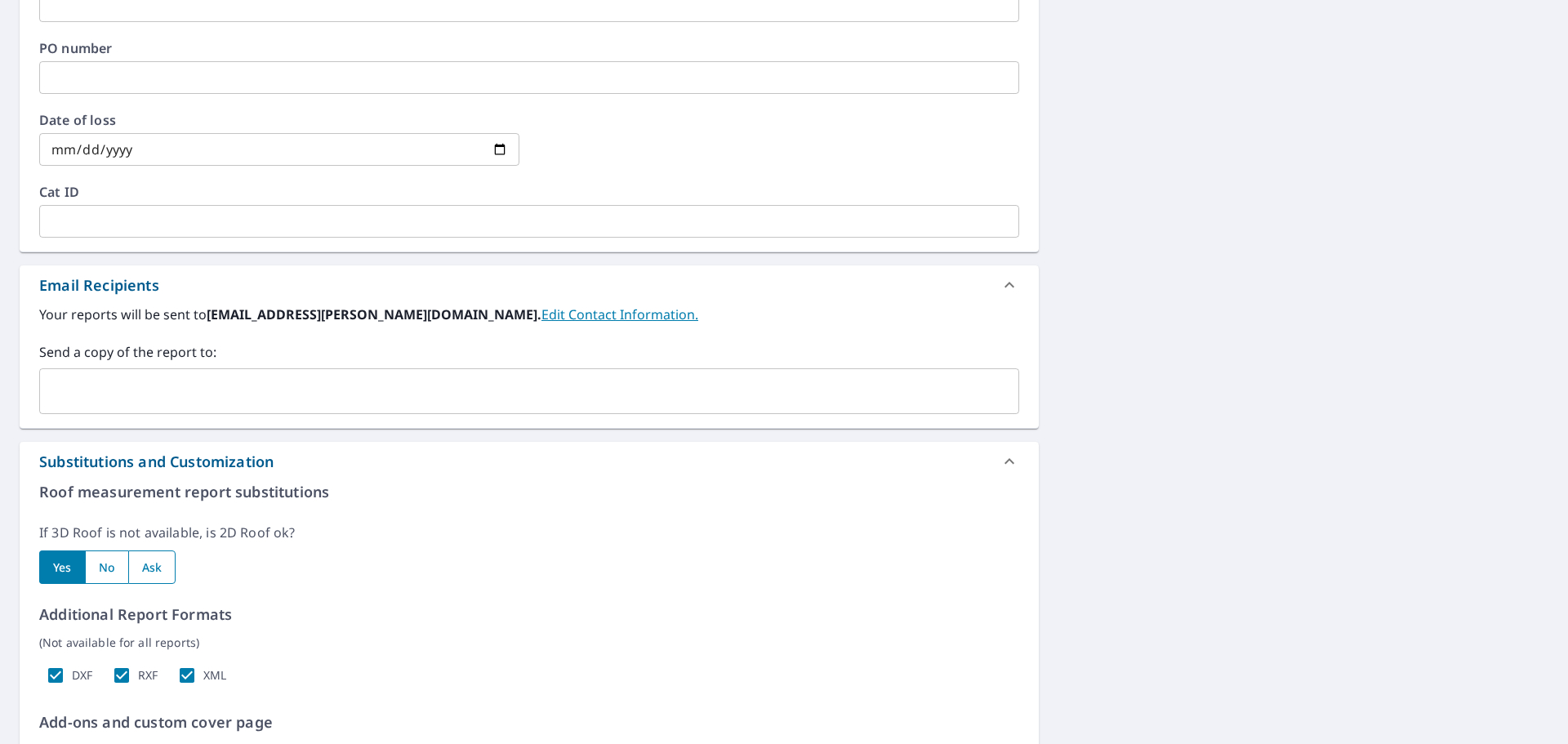
scroll to position [355, 0]
